Goal: Task Accomplishment & Management: Complete application form

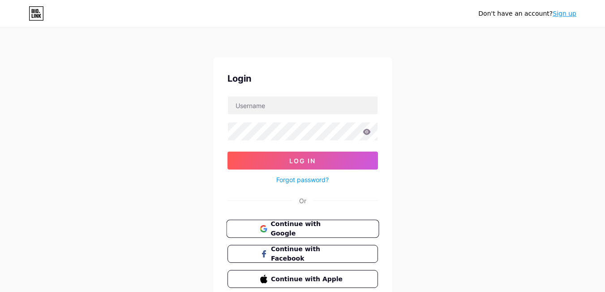
click at [368, 226] on button "Continue with Google" at bounding box center [302, 229] width 153 height 18
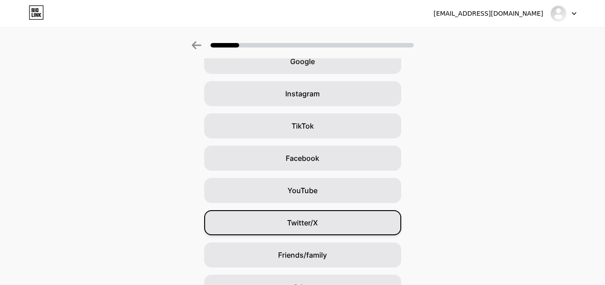
scroll to position [101, 0]
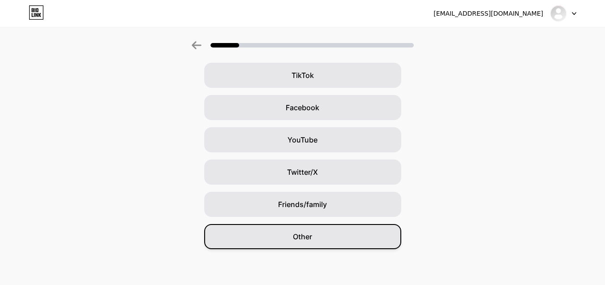
click at [333, 232] on div "Other" at bounding box center [302, 236] width 197 height 25
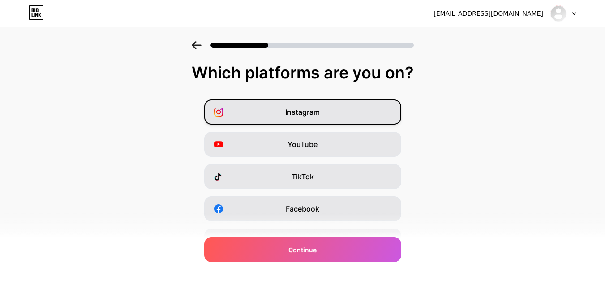
click at [318, 111] on span "Instagram" at bounding box center [302, 112] width 35 height 11
click at [386, 111] on icon at bounding box center [387, 112] width 9 height 9
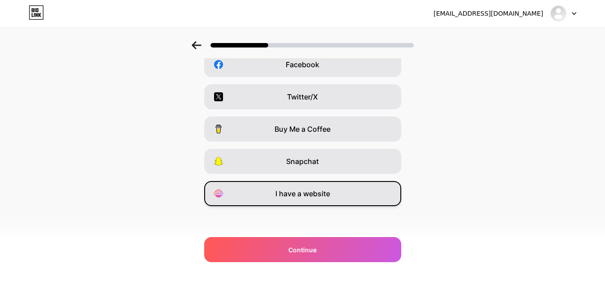
scroll to position [146, 0]
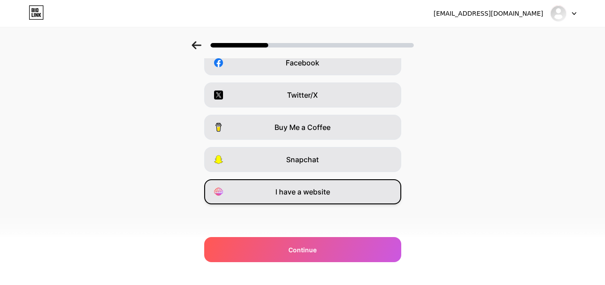
click at [360, 199] on div "I have a website" at bounding box center [302, 191] width 197 height 25
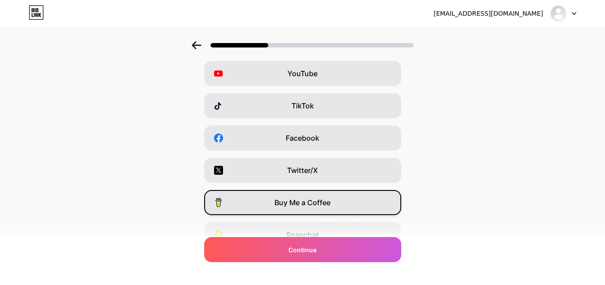
scroll to position [56, 0]
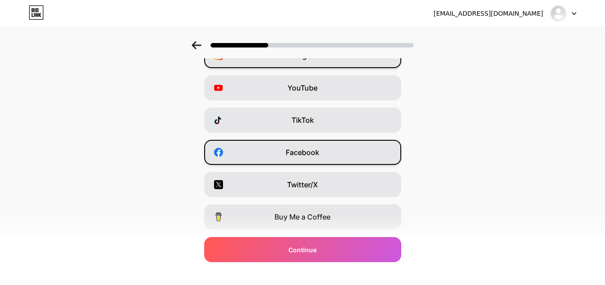
click at [327, 156] on div "Facebook" at bounding box center [302, 152] width 197 height 25
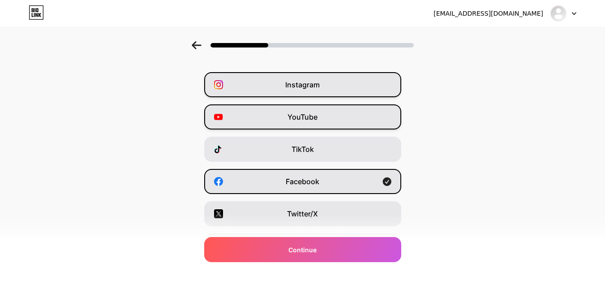
scroll to position [12, 0]
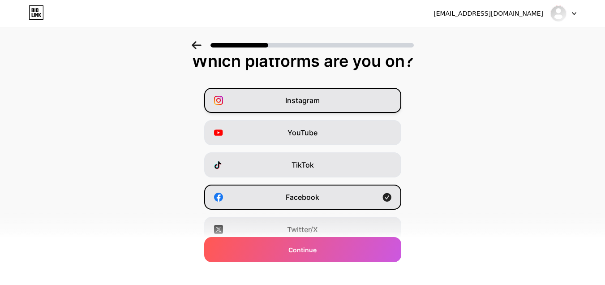
click at [320, 104] on span "Instagram" at bounding box center [302, 100] width 35 height 11
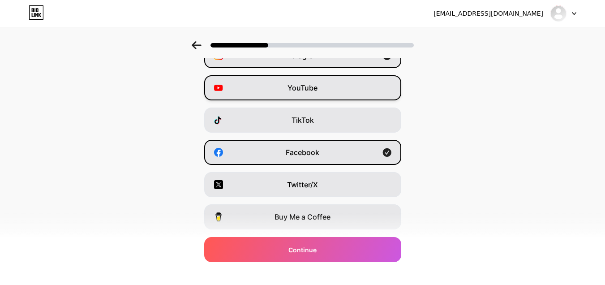
click at [313, 86] on span "YouTube" at bounding box center [303, 87] width 30 height 11
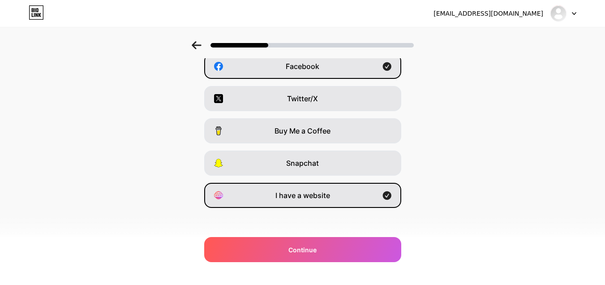
scroll to position [146, 0]
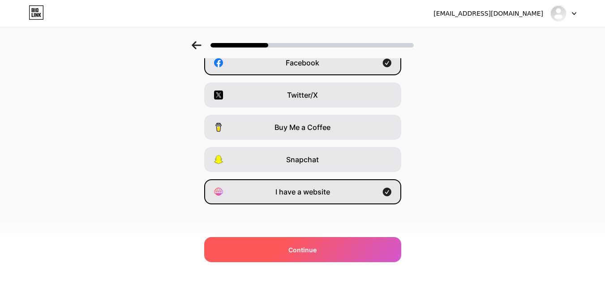
click at [342, 252] on div "Continue" at bounding box center [302, 249] width 197 height 25
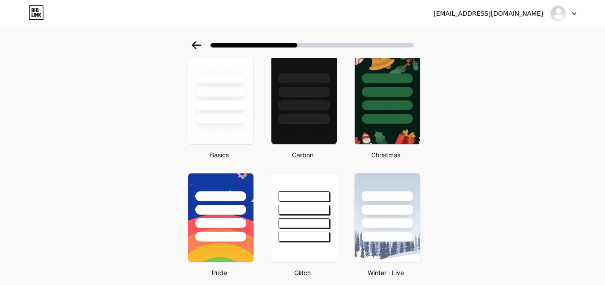
scroll to position [0, 0]
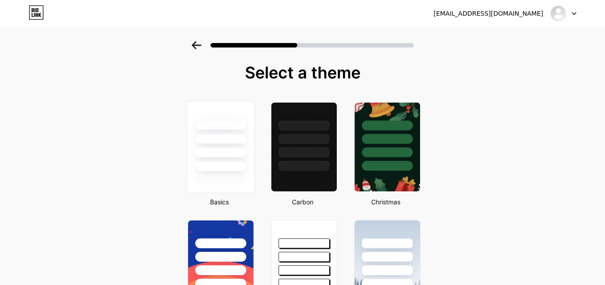
click at [231, 159] on div at bounding box center [220, 136] width 67 height 70
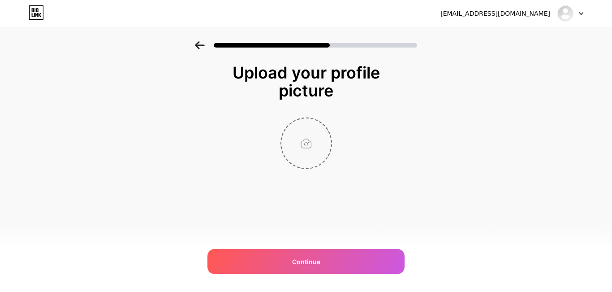
click at [306, 135] on input "file" at bounding box center [306, 143] width 50 height 50
type input "C:\fakepath\Untitled design (5).jpg"
click at [456, 173] on div "Upload your profile picture Continue" at bounding box center [306, 127] width 612 height 173
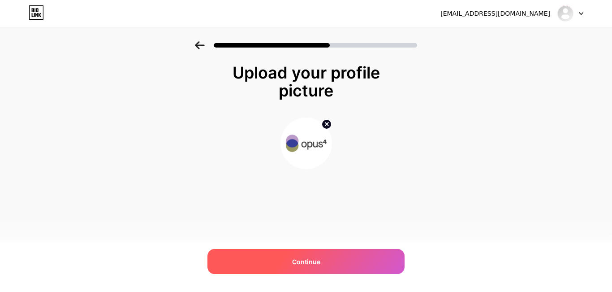
click at [296, 261] on span "Continue" at bounding box center [306, 261] width 28 height 9
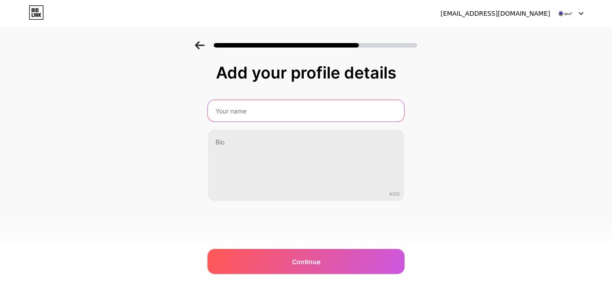
drag, startPoint x: 285, startPoint y: 106, endPoint x: 291, endPoint y: 108, distance: 6.4
click at [285, 106] on input "text" at bounding box center [306, 111] width 196 height 22
paste input "Opus 4"
type input "Opus 4"
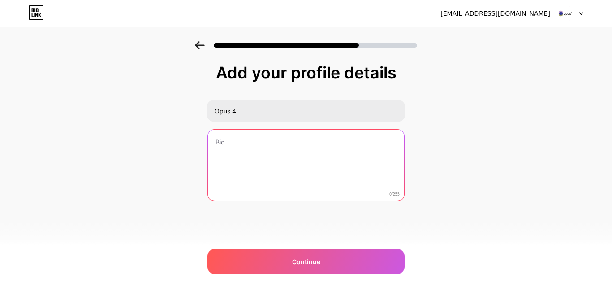
click at [273, 153] on textarea at bounding box center [306, 166] width 196 height 72
click at [313, 143] on textarea at bounding box center [306, 165] width 198 height 73
paste textarea "Opus 4 is an award-winning provider of design and build workspace solutions. We…"
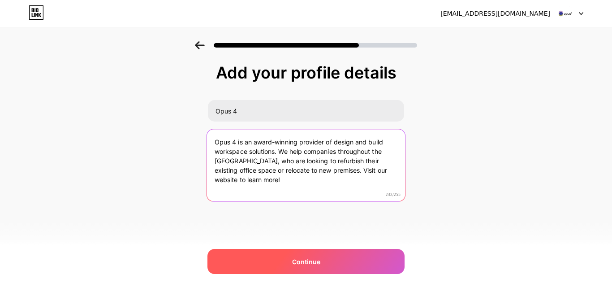
type textarea "Opus 4 is an award-winning provider of design and build workspace solutions. We…"
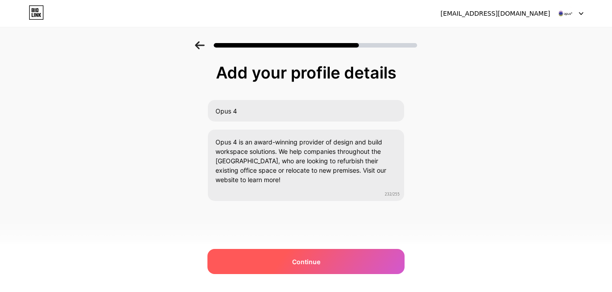
click at [372, 255] on div "Continue" at bounding box center [306, 261] width 197 height 25
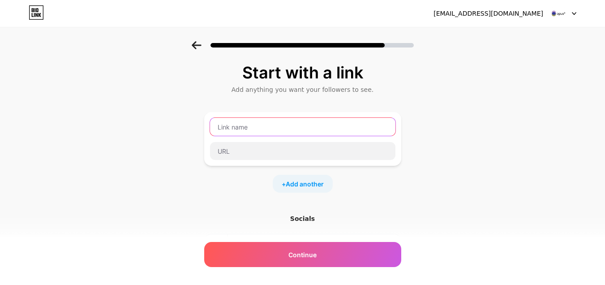
click at [289, 128] on input "text" at bounding box center [303, 127] width 186 height 18
type input "Website"
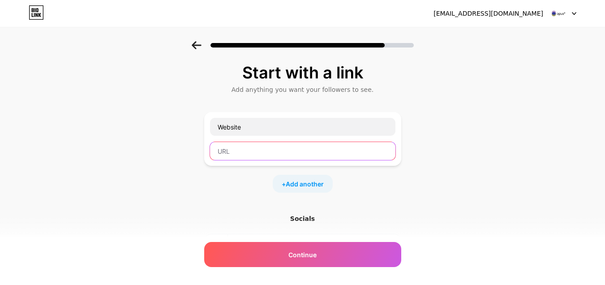
click at [289, 148] on input "text" at bounding box center [303, 151] width 186 height 18
paste input "[URL][DOMAIN_NAME]"
type input "[URL][DOMAIN_NAME]"
click at [306, 181] on span "Add another" at bounding box center [305, 183] width 38 height 9
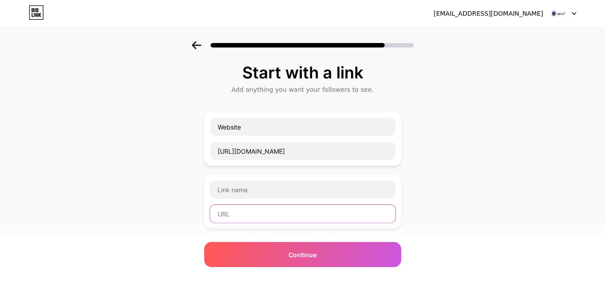
click at [283, 218] on input "text" at bounding box center [303, 214] width 186 height 18
paste input "[URL][DOMAIN_NAME]"
click at [277, 212] on input "[URL][DOMAIN_NAME]" at bounding box center [303, 214] width 186 height 18
click at [276, 212] on input "[URL][DOMAIN_NAME]" at bounding box center [303, 214] width 186 height 18
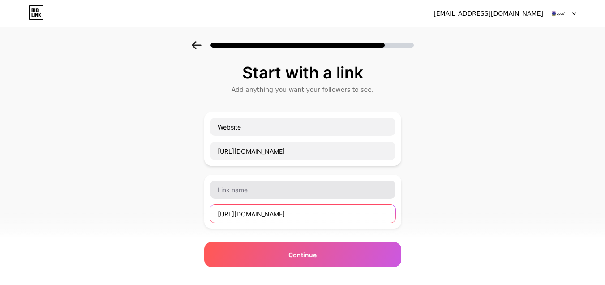
type input "[URL][DOMAIN_NAME]"
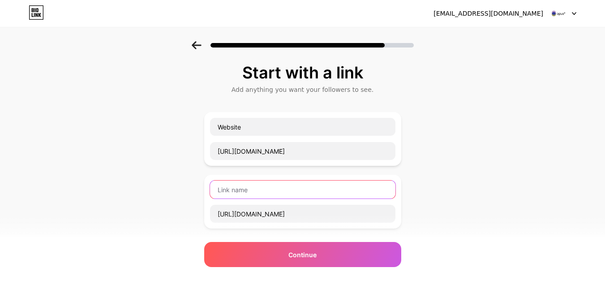
click at [272, 195] on input "text" at bounding box center [303, 190] width 186 height 18
paste input "facebook"
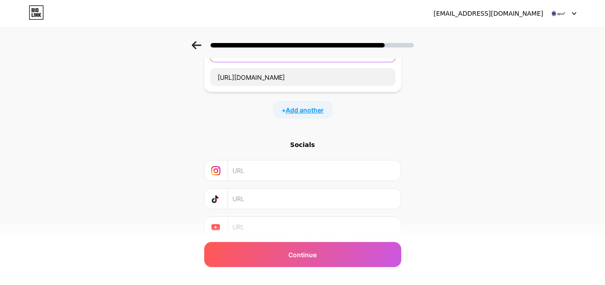
scroll to position [80, 0]
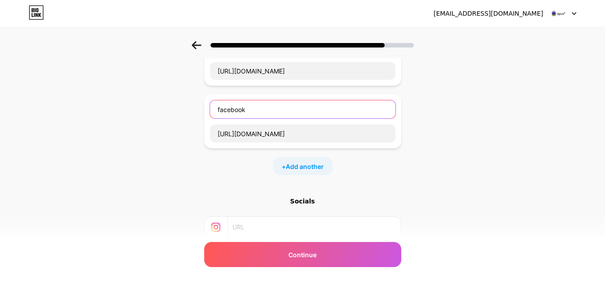
drag, startPoint x: 223, startPoint y: 109, endPoint x: 202, endPoint y: 110, distance: 21.1
click at [202, 110] on div "Start with a link Add anything you want your followers to see. Website [URL][DO…" at bounding box center [302, 150] width 605 height 378
type input "Facebook"
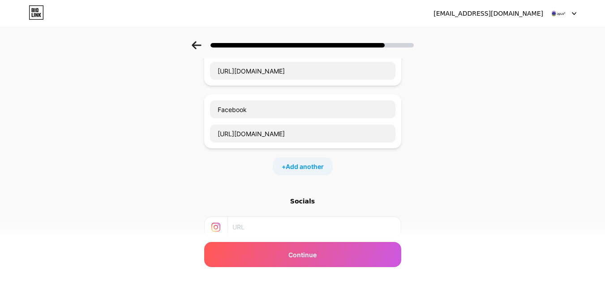
click at [431, 184] on div "Start with a link Add anything you want your followers to see. Website [URL][DO…" at bounding box center [302, 150] width 605 height 378
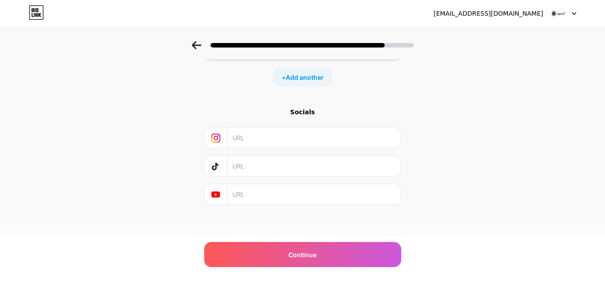
scroll to position [170, 0]
click at [307, 126] on div "Socials" at bounding box center [302, 155] width 197 height 97
click at [303, 136] on input "text" at bounding box center [314, 137] width 163 height 20
paste input "[URL][DOMAIN_NAME]"
type input "[URL][DOMAIN_NAME]"
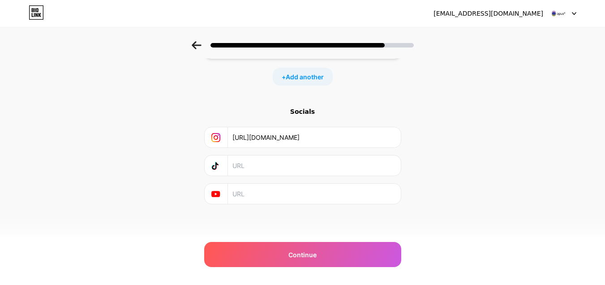
click at [288, 193] on input "text" at bounding box center [314, 194] width 163 height 20
paste input "[URL][DOMAIN_NAME]"
type input "[URL][DOMAIN_NAME]"
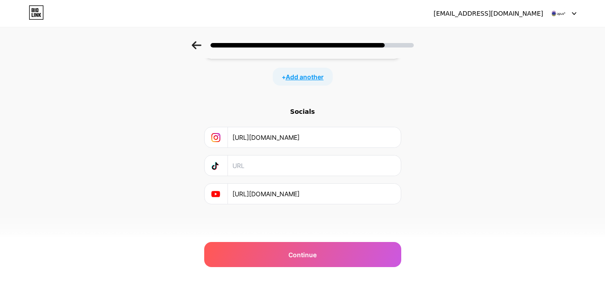
click at [302, 74] on span "Add another" at bounding box center [305, 76] width 38 height 9
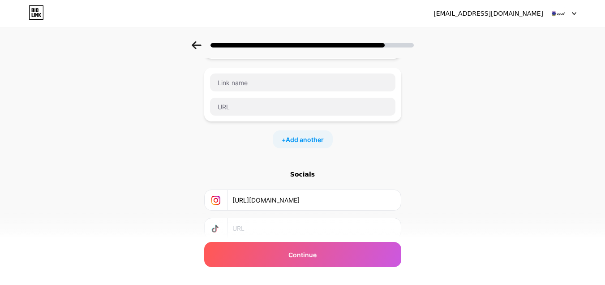
click at [290, 91] on div at bounding box center [303, 82] width 186 height 19
click at [273, 109] on input "text" at bounding box center [303, 107] width 186 height 18
paste input "[URL][DOMAIN_NAME]"
click at [265, 107] on input "[URL][DOMAIN_NAME]" at bounding box center [303, 107] width 186 height 18
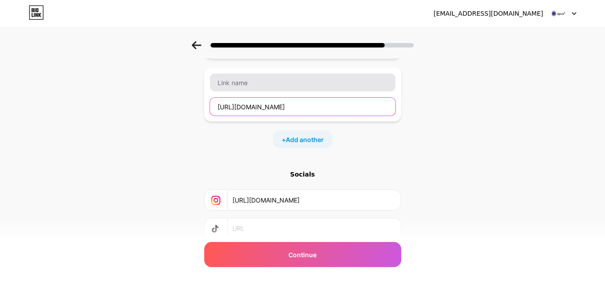
type input "[URL][DOMAIN_NAME]"
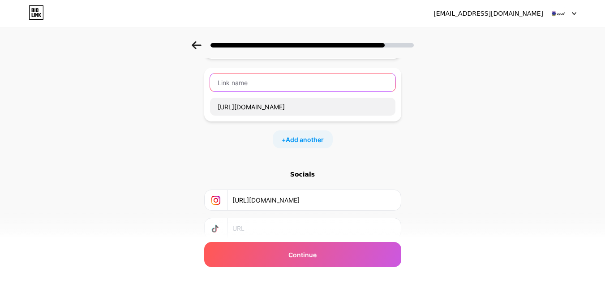
click at [256, 86] on input "text" at bounding box center [303, 83] width 186 height 18
paste input "pinterest"
drag, startPoint x: 224, startPoint y: 83, endPoint x: 190, endPoint y: 86, distance: 34.7
click at [190, 86] on div "Start with a link Add anything you want your followers to see. Website [URL][DO…" at bounding box center [302, 91] width 605 height 441
type input "Pinterest"
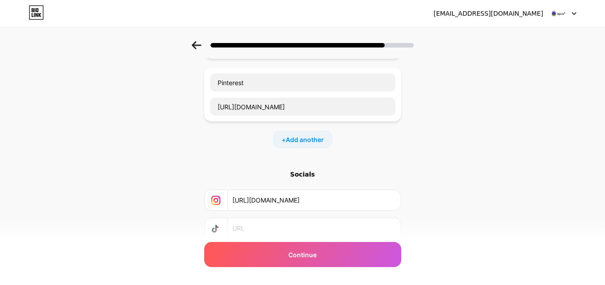
drag, startPoint x: 479, startPoint y: 170, endPoint x: 513, endPoint y: 168, distance: 34.2
click at [479, 170] on div "Start with a link Add anything you want your followers to see. Website [URL][DO…" at bounding box center [302, 91] width 605 height 441
click at [320, 137] on span "Add another" at bounding box center [305, 139] width 38 height 9
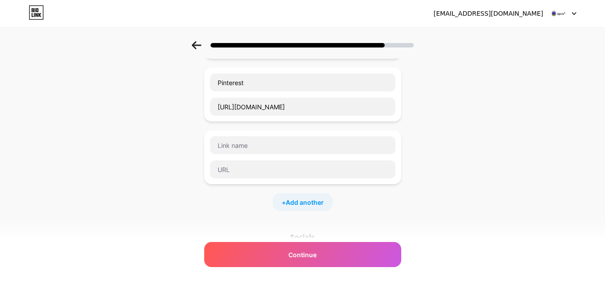
drag, startPoint x: 85, startPoint y: 114, endPoint x: 102, endPoint y: 115, distance: 17.1
click at [85, 114] on div "Start with a link Add anything you want your followers to see. Website [URL][DO…" at bounding box center [302, 122] width 605 height 503
click at [264, 151] on input "text" at bounding box center [303, 145] width 186 height 18
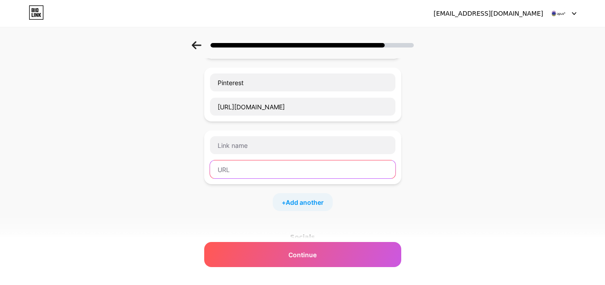
click at [281, 171] on input "text" at bounding box center [303, 169] width 186 height 18
paste input "[URL][DOMAIN_NAME]"
click at [270, 170] on input "[URL][DOMAIN_NAME]" at bounding box center [303, 169] width 186 height 18
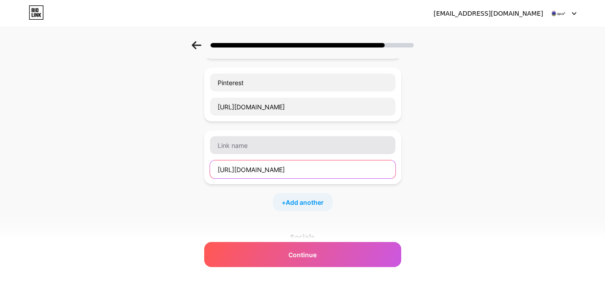
type input "[URL][DOMAIN_NAME]"
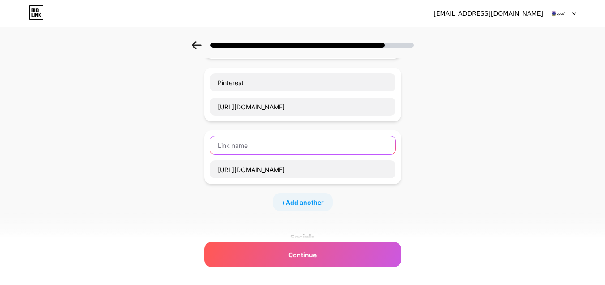
click at [265, 147] on input "text" at bounding box center [303, 145] width 186 height 18
paste input "linkedin"
click at [222, 145] on input "linkedin" at bounding box center [303, 145] width 186 height 18
type input "Linkedin"
click at [314, 205] on span "Add another" at bounding box center [305, 202] width 38 height 9
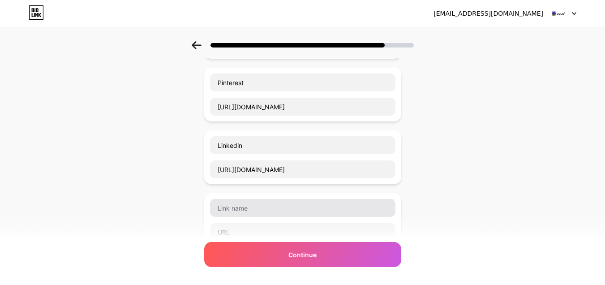
scroll to position [215, 0]
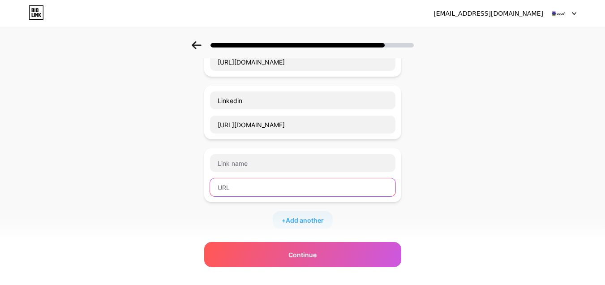
click at [286, 184] on input "text" at bounding box center [303, 187] width 186 height 18
paste input "[URL][DOMAIN_NAME]"
click at [268, 187] on input "[URL][DOMAIN_NAME]" at bounding box center [303, 187] width 186 height 18
click at [252, 188] on input "[URL][DOMAIN_NAME]" at bounding box center [303, 187] width 186 height 18
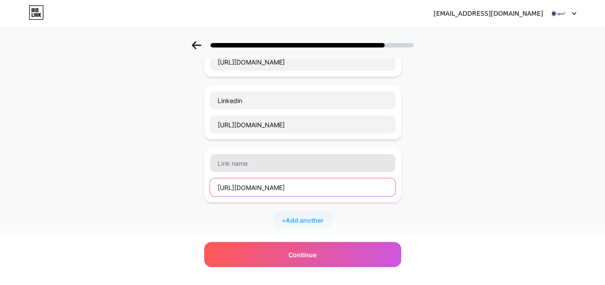
type input "[URL][DOMAIN_NAME]"
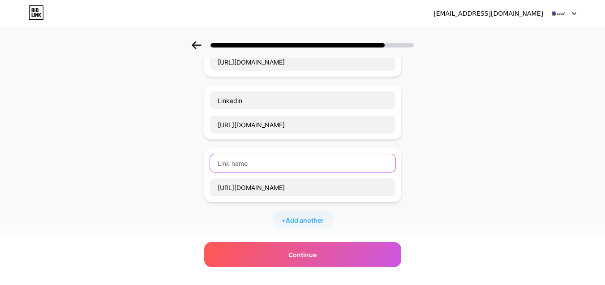
click at [254, 164] on input "text" at bounding box center [303, 163] width 186 height 18
paste input "vimeo"
drag, startPoint x: 225, startPoint y: 164, endPoint x: 196, endPoint y: 168, distance: 29.4
click at [196, 168] on div "Start with a link Add anything you want your followers to see. Website [URL][DO…" at bounding box center [302, 110] width 605 height 566
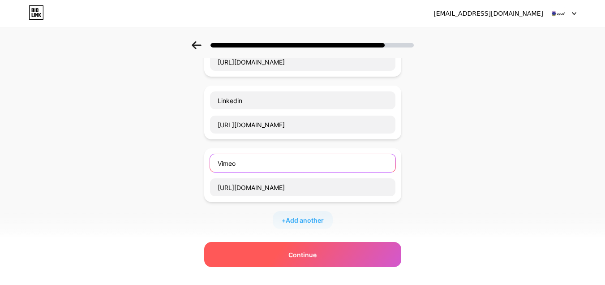
type input "Vimeo"
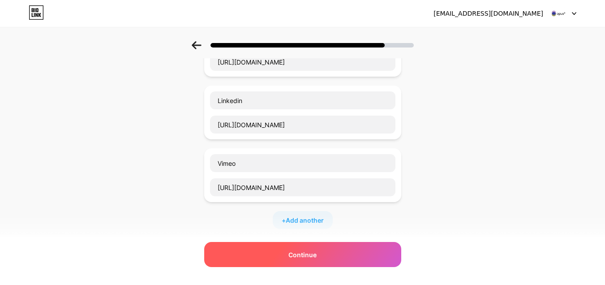
click at [324, 259] on div "Continue" at bounding box center [302, 254] width 197 height 25
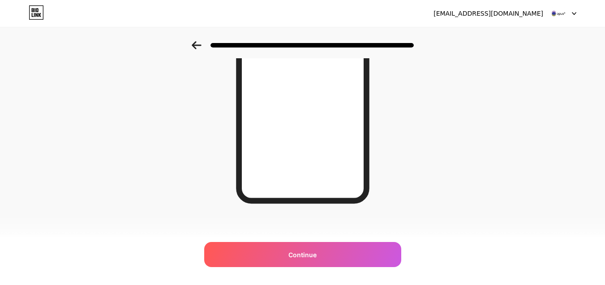
scroll to position [165, 0]
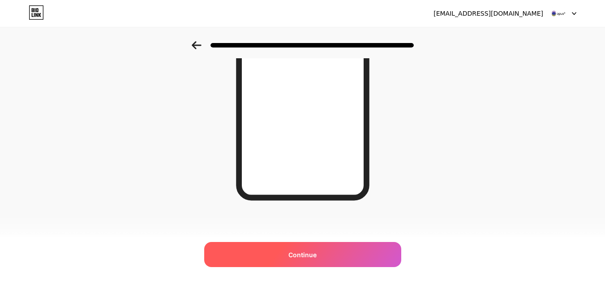
click at [335, 252] on div "Continue" at bounding box center [302, 254] width 197 height 25
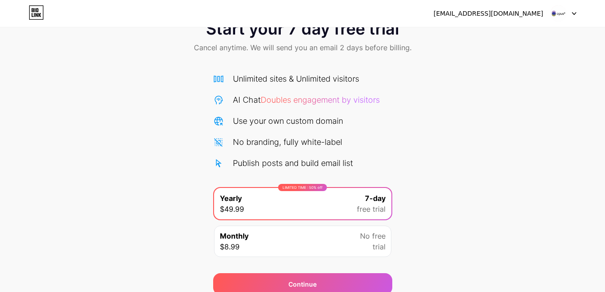
scroll to position [69, 0]
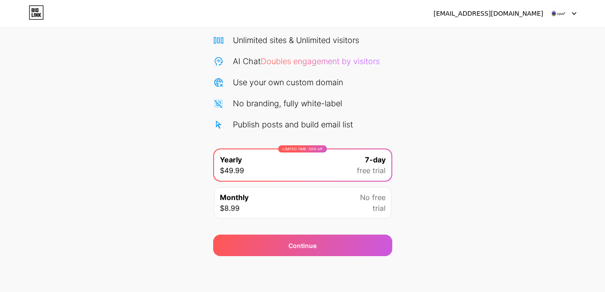
click at [353, 233] on div "Continue" at bounding box center [302, 240] width 179 height 32
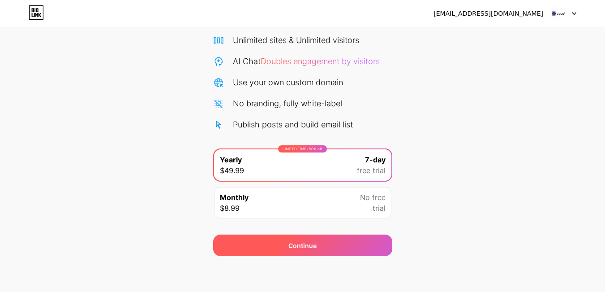
click at [359, 247] on div "Continue" at bounding box center [302, 245] width 179 height 22
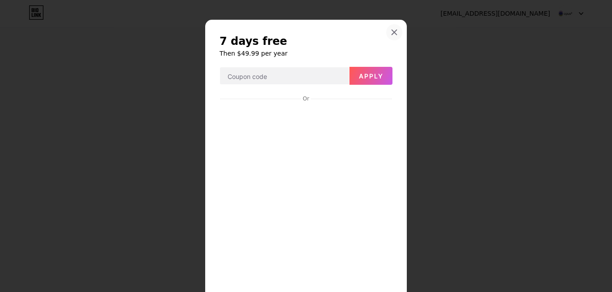
click at [392, 27] on div at bounding box center [394, 32] width 16 height 16
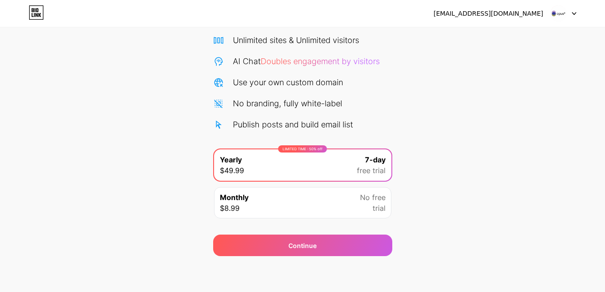
scroll to position [0, 0]
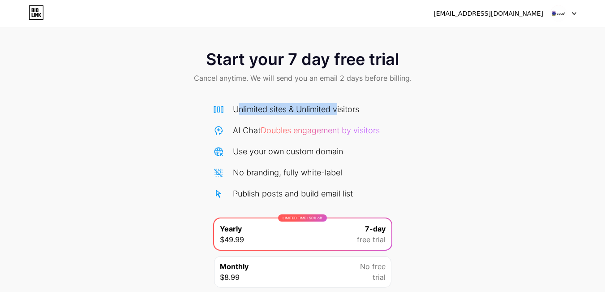
drag, startPoint x: 237, startPoint y: 108, endPoint x: 350, endPoint y: 106, distance: 113.4
click at [344, 108] on div "Unlimited sites & Unlimited visitors" at bounding box center [296, 109] width 126 height 12
drag, startPoint x: 351, startPoint y: 105, endPoint x: 405, endPoint y: 111, distance: 54.5
click at [405, 111] on div "Start your 7 day free trial Cancel anytime. We will send you an email 2 days be…" at bounding box center [302, 183] width 605 height 284
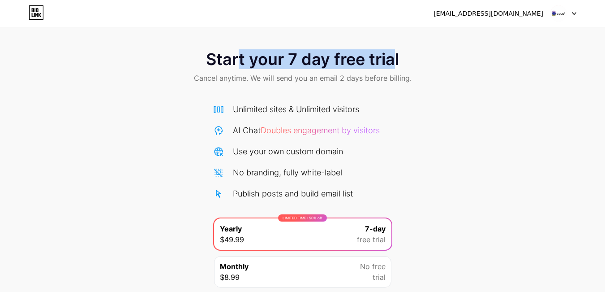
drag, startPoint x: 240, startPoint y: 52, endPoint x: 420, endPoint y: 132, distance: 197.4
click at [397, 65] on span "Start your 7 day free trial" at bounding box center [302, 59] width 193 height 18
